Goal: Task Accomplishment & Management: Manage account settings

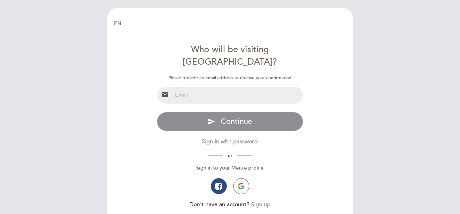
click at [234, 89] on input "email" at bounding box center [238, 95] width 131 height 17
type input "[EMAIL_ADDRESS][DOMAIN_NAME]"
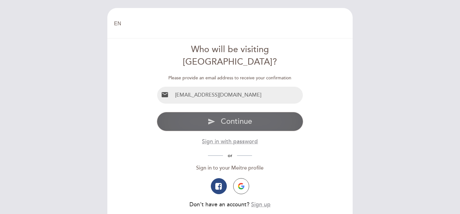
click at [240, 117] on span "Continue" at bounding box center [236, 121] width 31 height 9
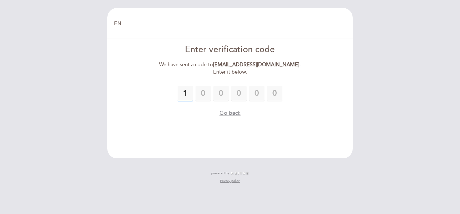
type input "1"
type input "2"
type input "3"
type input "9"
type input "4"
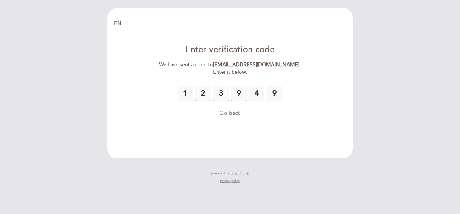
type input "9"
